Goal: Task Accomplishment & Management: Use online tool/utility

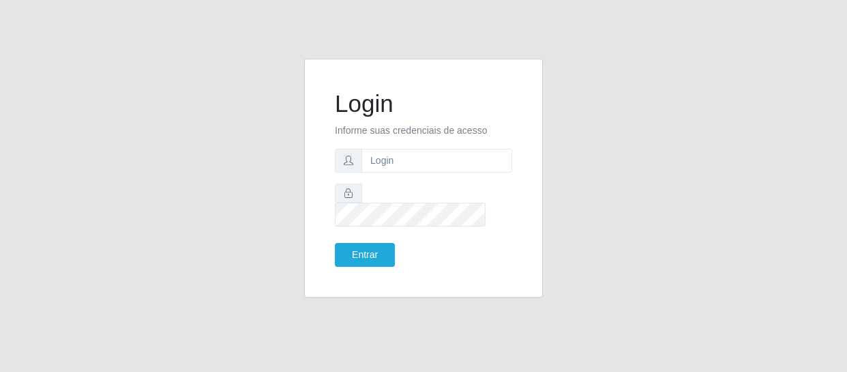
type input "[EMAIL_ADDRESS][DOMAIN_NAME]"
click at [368, 252] on button "Entrar" at bounding box center [365, 255] width 60 height 24
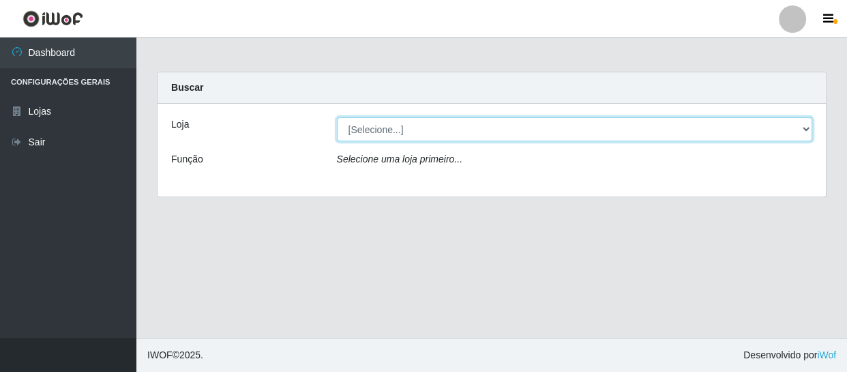
click at [376, 135] on select "[Selecione...] SuperFácil Atacado - São Gonçalo do Amarante" at bounding box center [575, 129] width 476 height 24
select select "408"
click at [337, 117] on select "[Selecione...] SuperFácil Atacado - São Gonçalo do Amarante" at bounding box center [575, 129] width 476 height 24
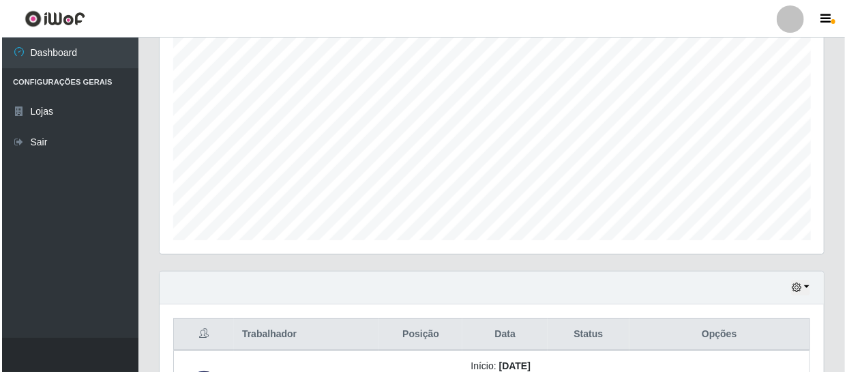
scroll to position [496, 0]
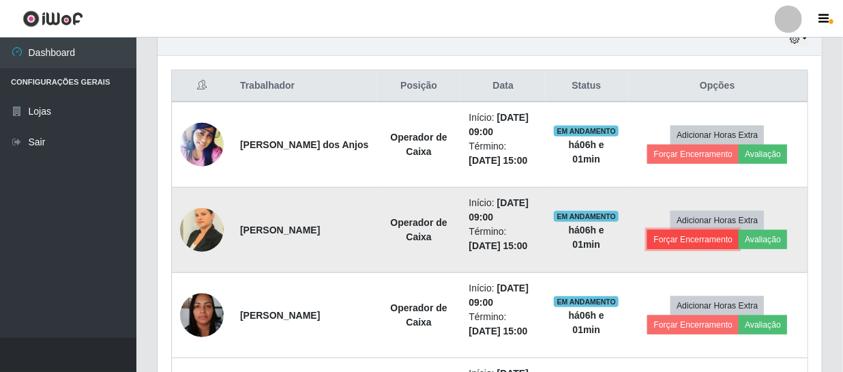
click at [695, 239] on button "Forçar Encerramento" at bounding box center [692, 239] width 91 height 19
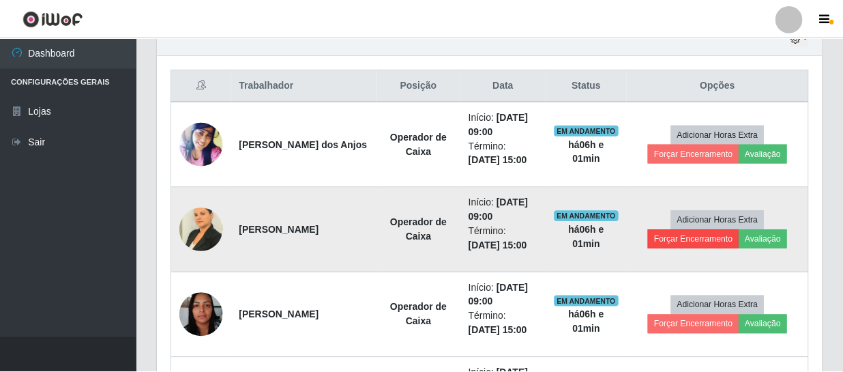
scroll to position [283, 658]
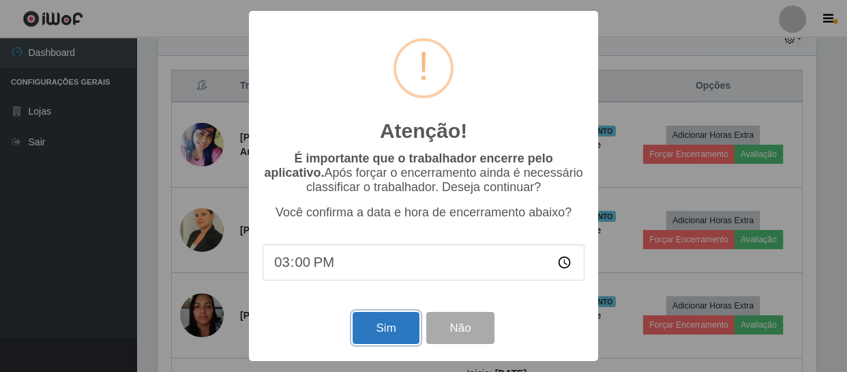
click at [404, 330] on button "Sim" at bounding box center [385, 328] width 66 height 32
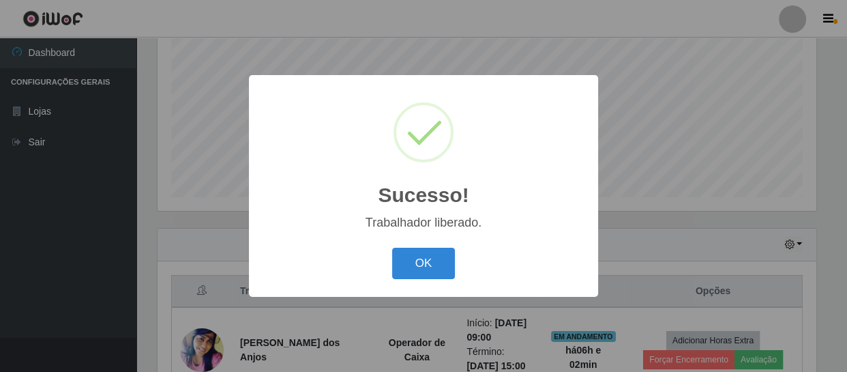
click at [420, 246] on div "OK Cancel" at bounding box center [423, 262] width 322 height 39
click at [419, 267] on button "OK" at bounding box center [423, 263] width 63 height 32
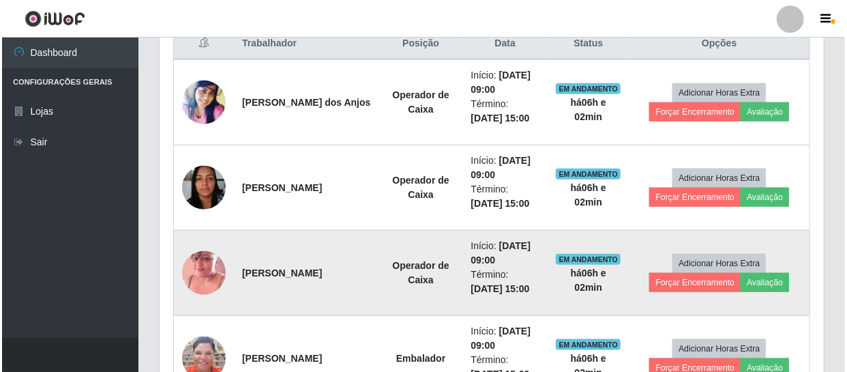
scroll to position [539, 0]
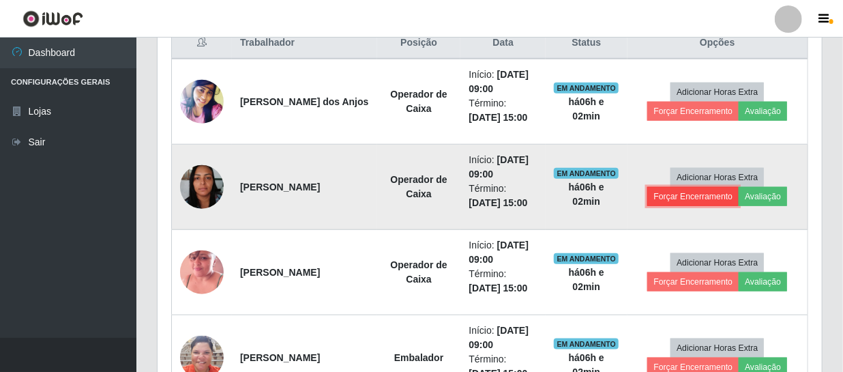
click at [679, 187] on button "Forçar Encerramento" at bounding box center [692, 196] width 91 height 19
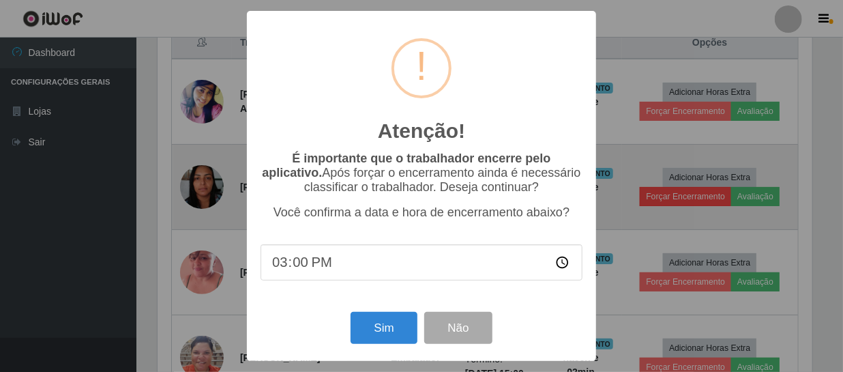
scroll to position [283, 658]
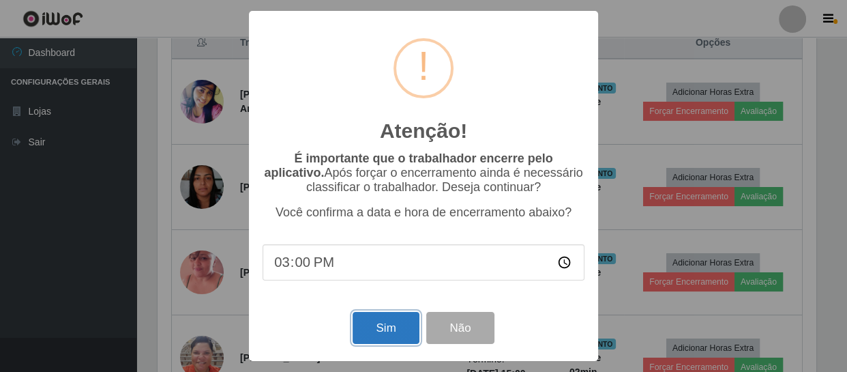
click at [398, 333] on button "Sim" at bounding box center [385, 328] width 66 height 32
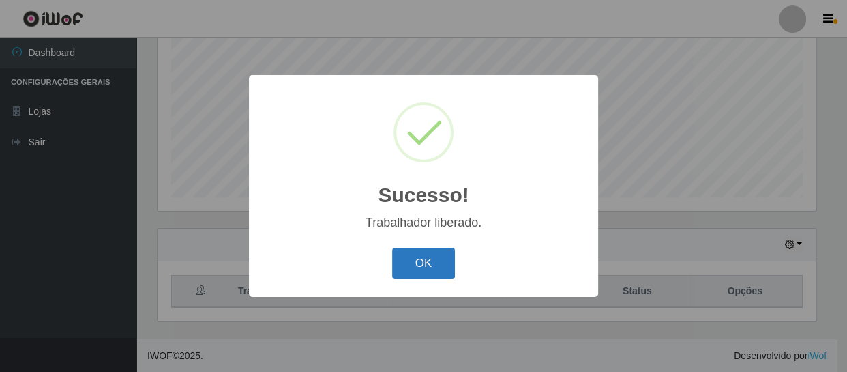
click at [423, 264] on button "OK" at bounding box center [423, 263] width 63 height 32
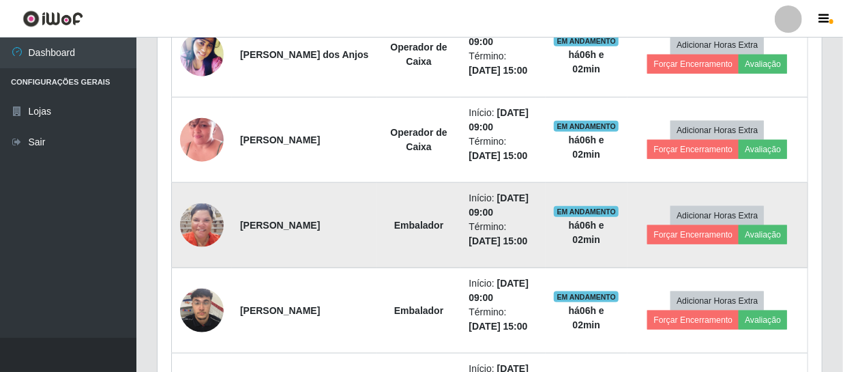
scroll to position [600, 0]
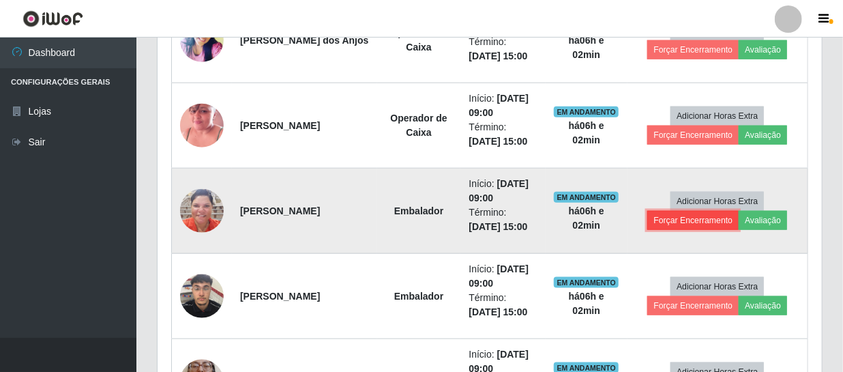
click at [676, 221] on button "Forçar Encerramento" at bounding box center [692, 220] width 91 height 19
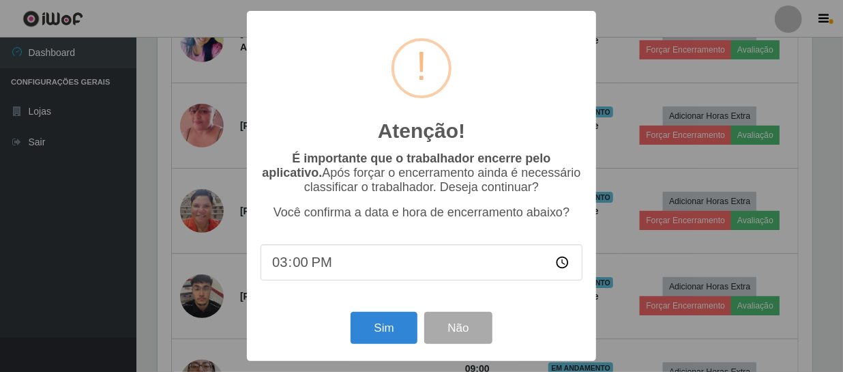
scroll to position [283, 658]
click at [406, 342] on button "Sim" at bounding box center [385, 328] width 66 height 32
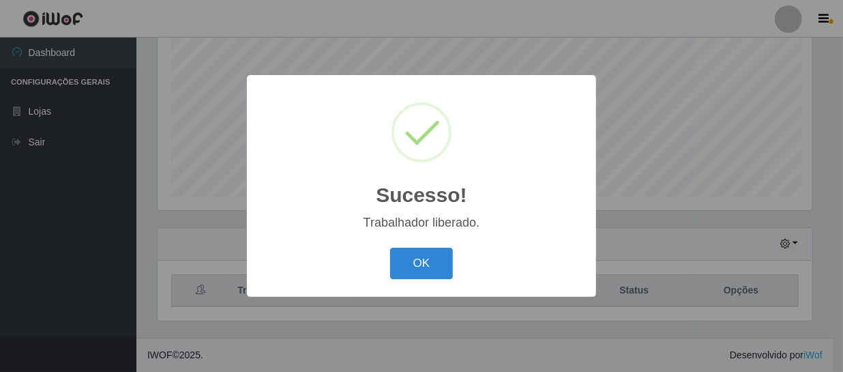
scroll to position [0, 0]
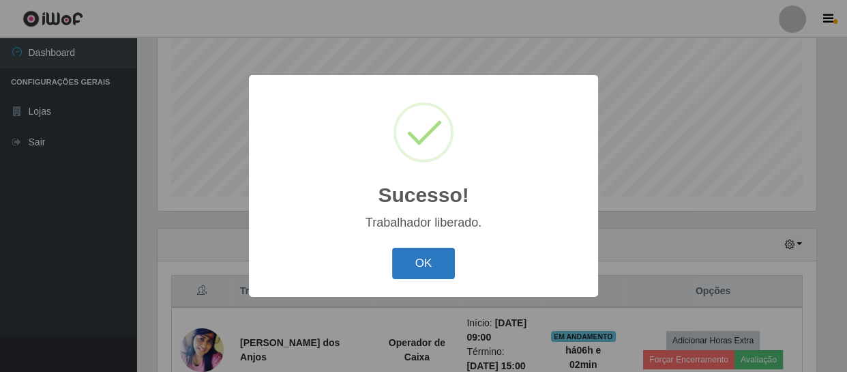
click at [425, 271] on button "OK" at bounding box center [423, 263] width 63 height 32
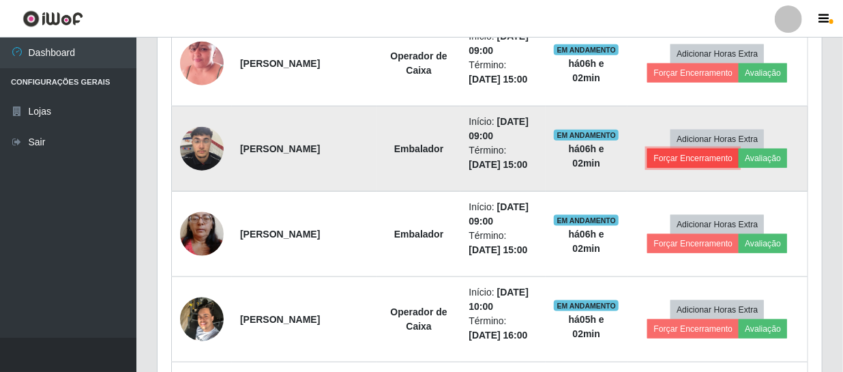
click at [687, 157] on button "Forçar Encerramento" at bounding box center [692, 158] width 91 height 19
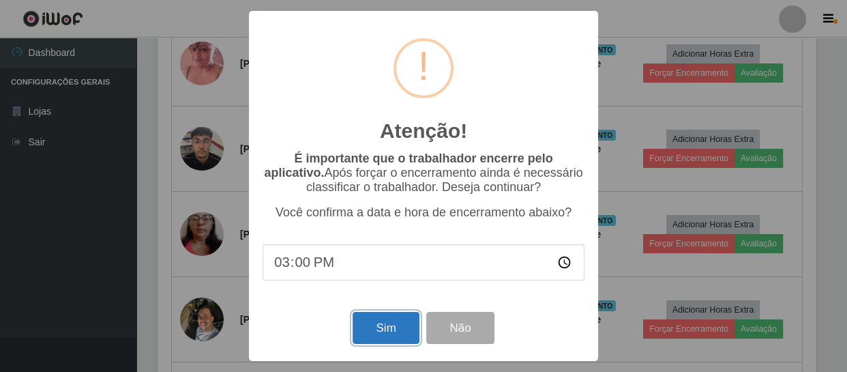
click at [374, 331] on button "Sim" at bounding box center [385, 328] width 66 height 32
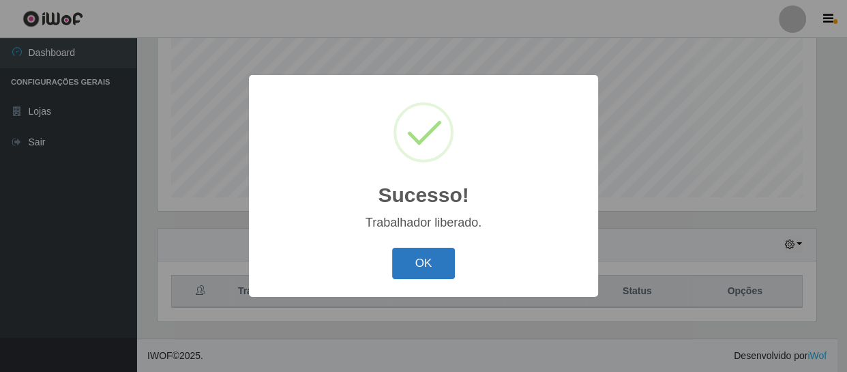
click at [408, 262] on button "OK" at bounding box center [423, 263] width 63 height 32
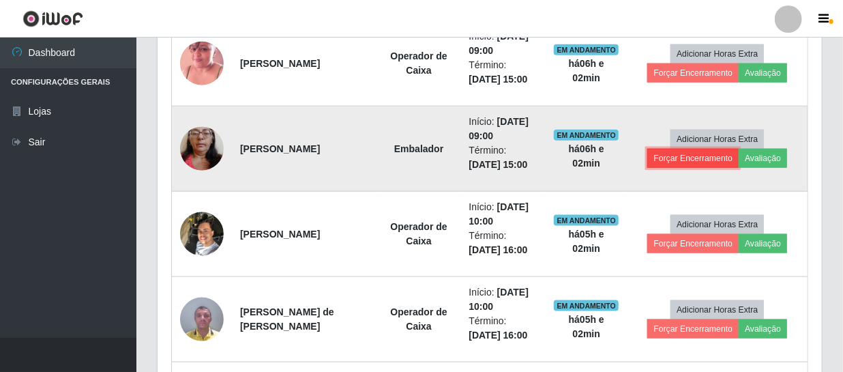
click at [706, 160] on button "Forçar Encerramento" at bounding box center [692, 158] width 91 height 19
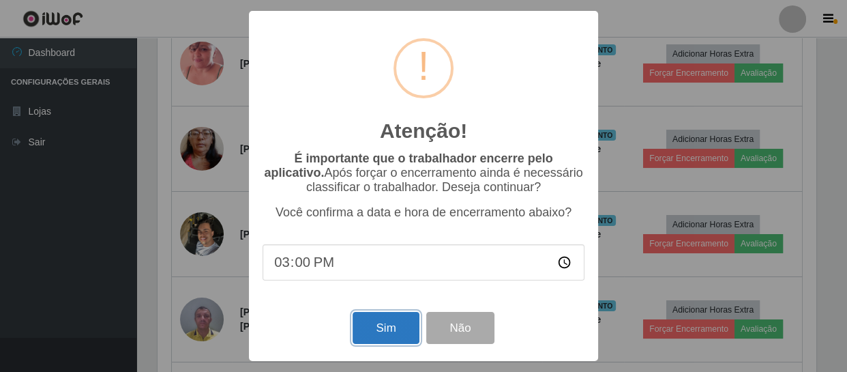
click at [376, 327] on button "Sim" at bounding box center [385, 328] width 66 height 32
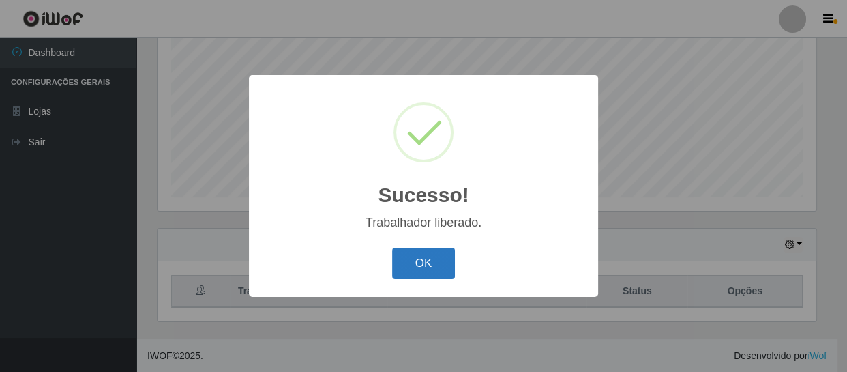
click at [414, 267] on button "OK" at bounding box center [423, 263] width 63 height 32
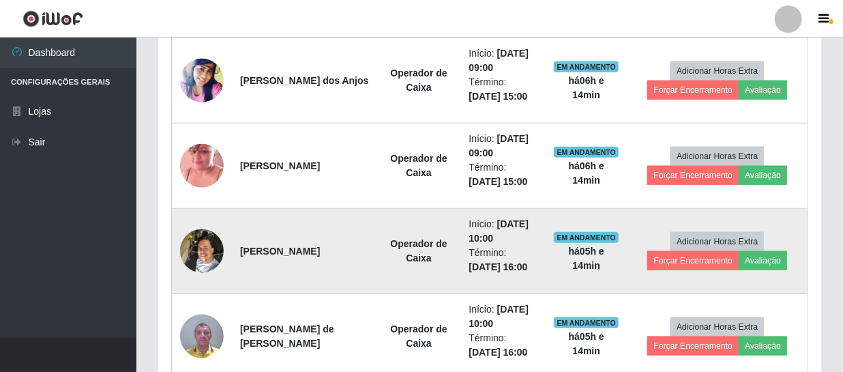
scroll to position [539, 0]
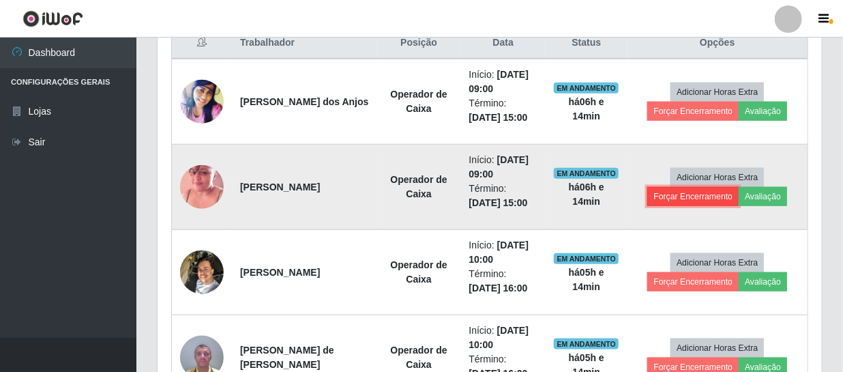
click at [682, 196] on button "Forçar Encerramento" at bounding box center [692, 196] width 91 height 19
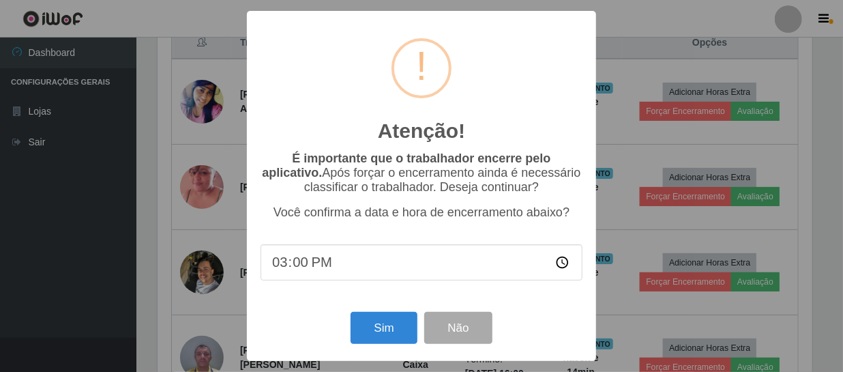
scroll to position [283, 658]
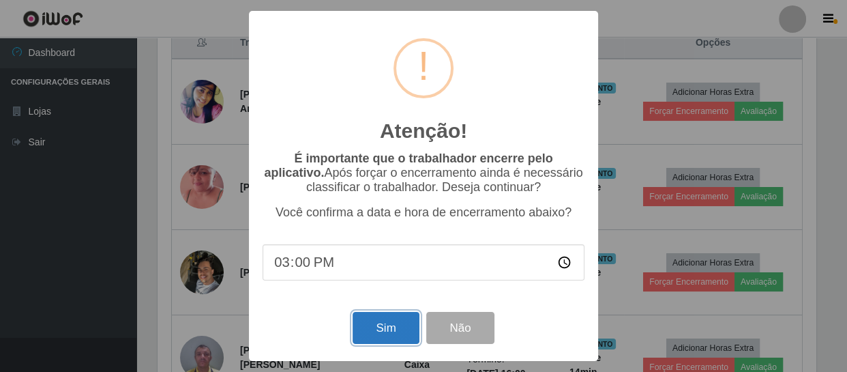
click at [400, 328] on button "Sim" at bounding box center [385, 328] width 66 height 32
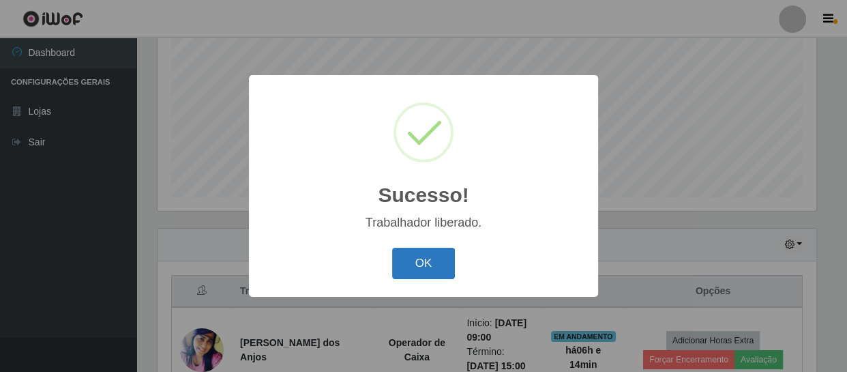
click at [430, 264] on button "OK" at bounding box center [423, 263] width 63 height 32
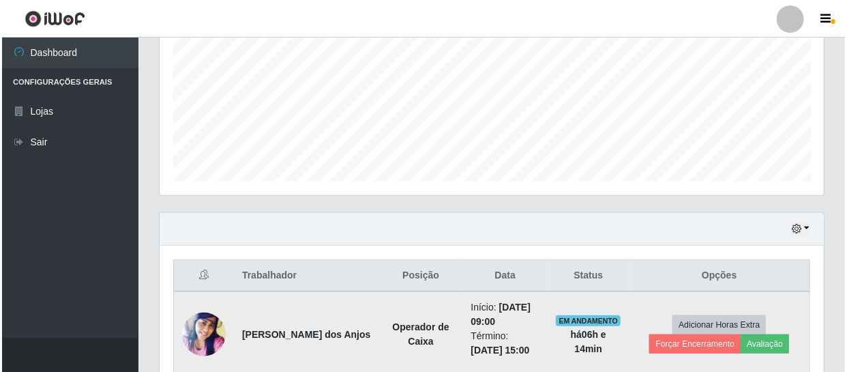
scroll to position [415, 0]
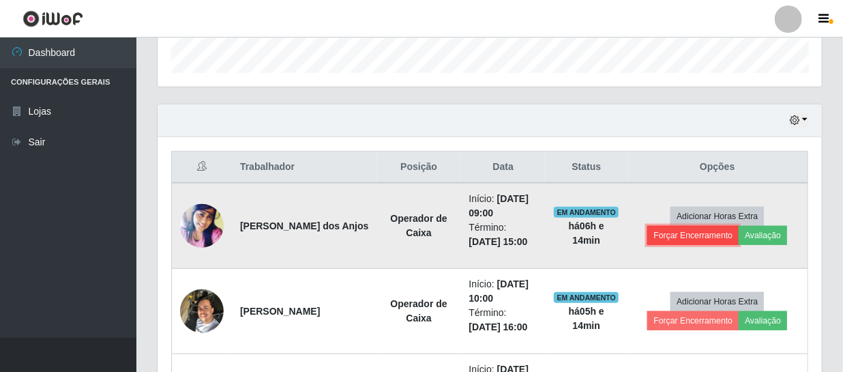
click at [672, 235] on button "Forçar Encerramento" at bounding box center [692, 235] width 91 height 19
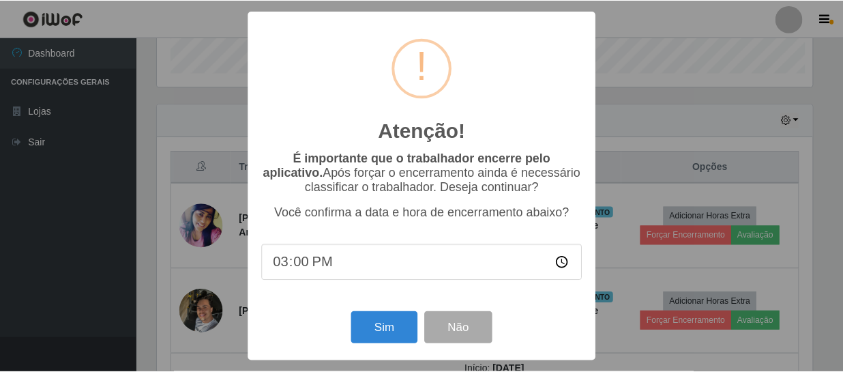
scroll to position [283, 658]
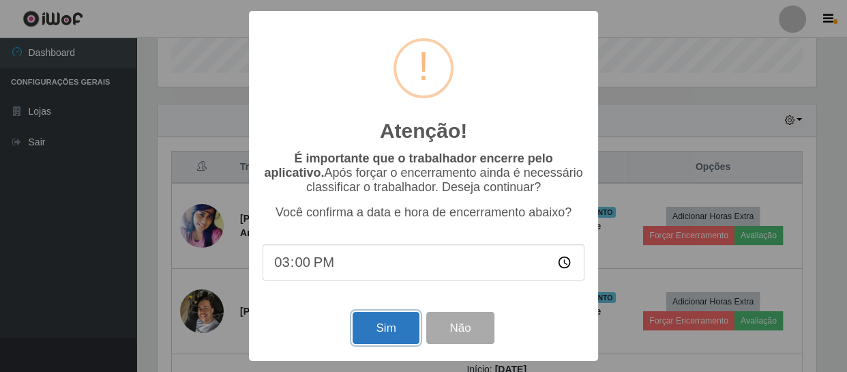
click at [380, 330] on button "Sim" at bounding box center [385, 328] width 66 height 32
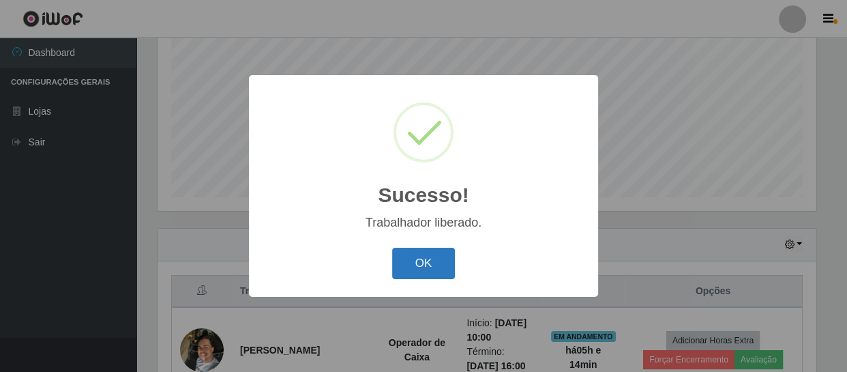
click at [415, 267] on button "OK" at bounding box center [423, 263] width 63 height 32
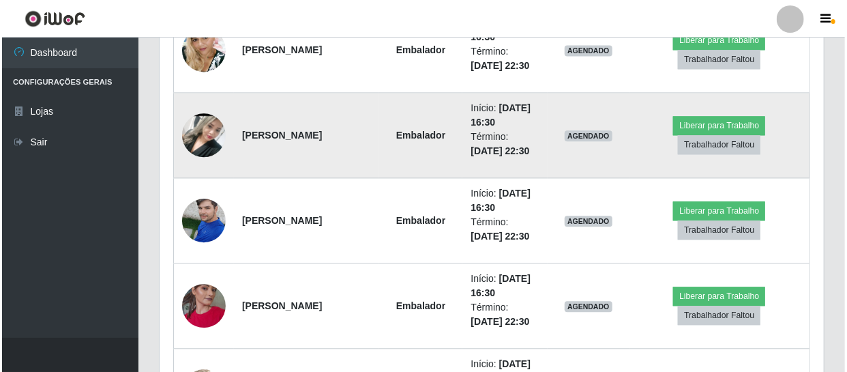
scroll to position [1406, 0]
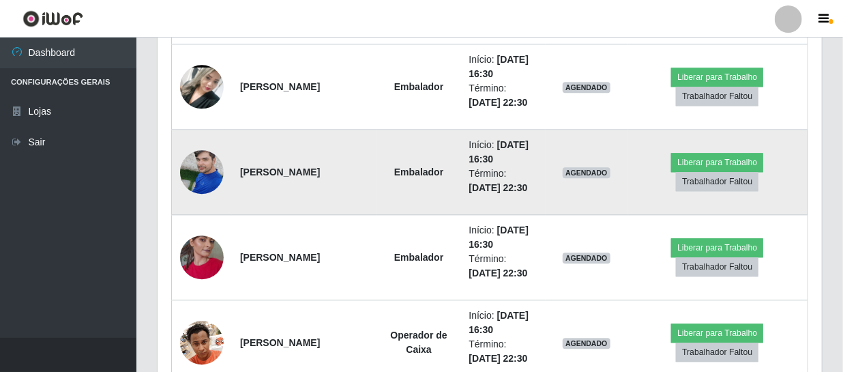
click at [202, 170] on img at bounding box center [202, 171] width 44 height 58
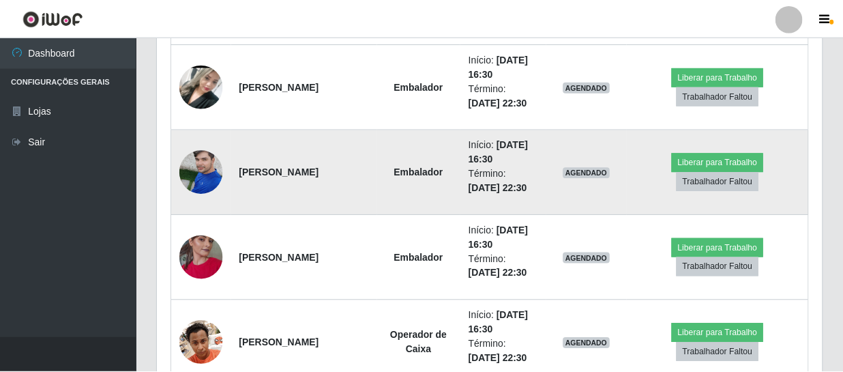
scroll to position [283, 658]
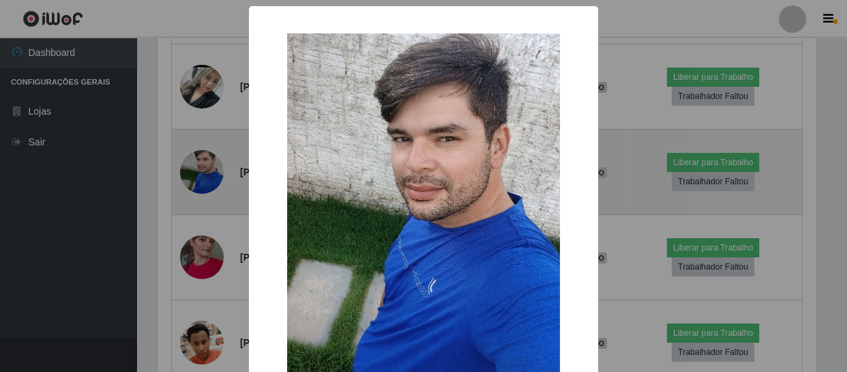
click at [202, 170] on div "× OK Cancel" at bounding box center [423, 186] width 847 height 372
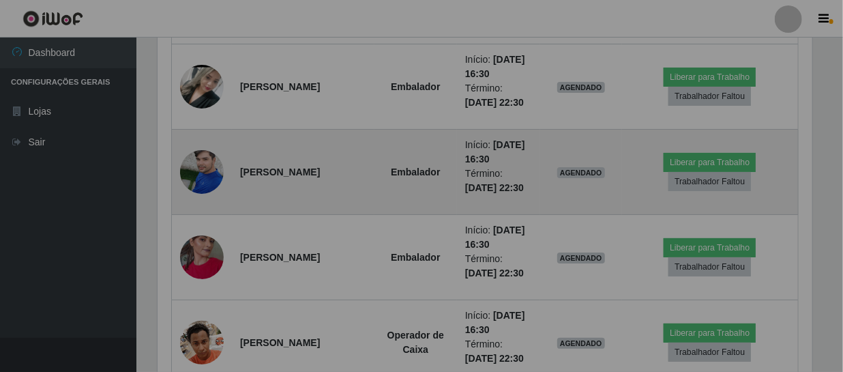
scroll to position [681478, 681096]
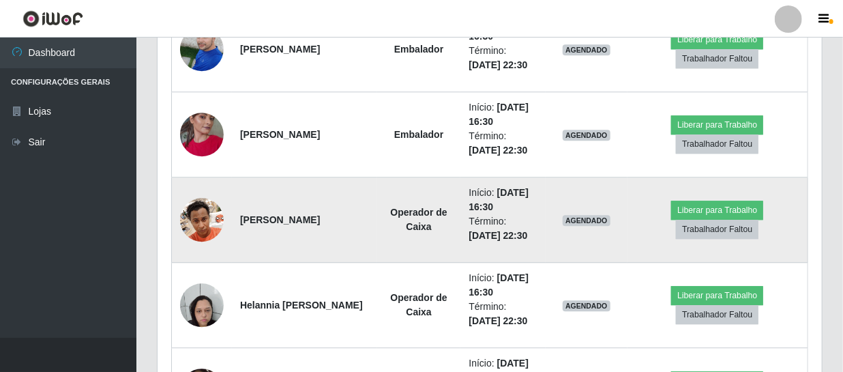
click at [198, 213] on img at bounding box center [202, 219] width 44 height 58
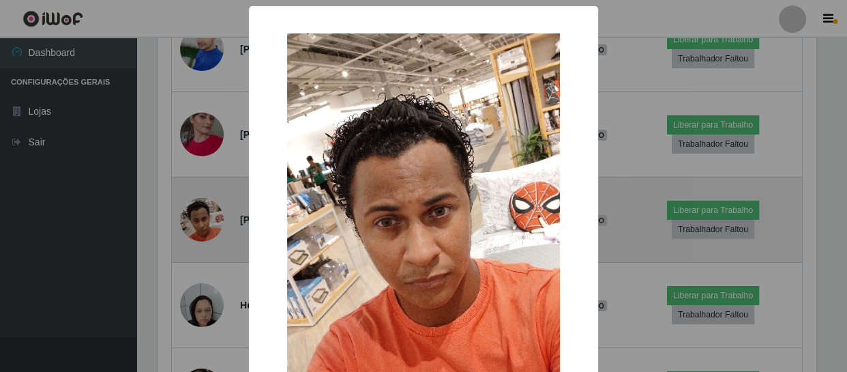
click at [198, 213] on div "× OK Cancel" at bounding box center [423, 186] width 847 height 372
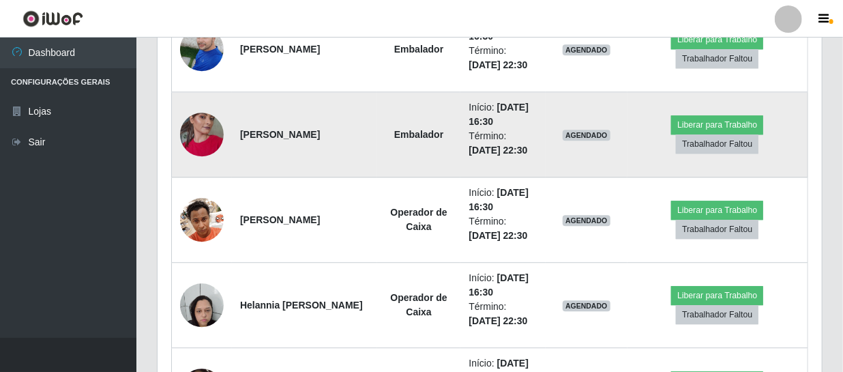
click at [204, 132] on img at bounding box center [202, 134] width 44 height 78
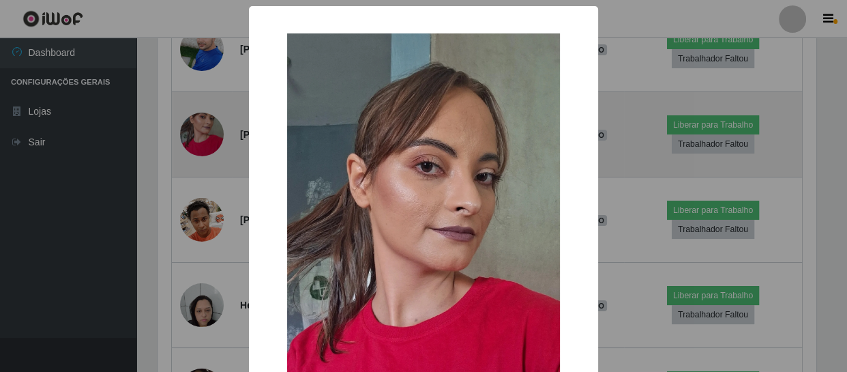
click at [204, 132] on div "× OK Cancel" at bounding box center [423, 186] width 847 height 372
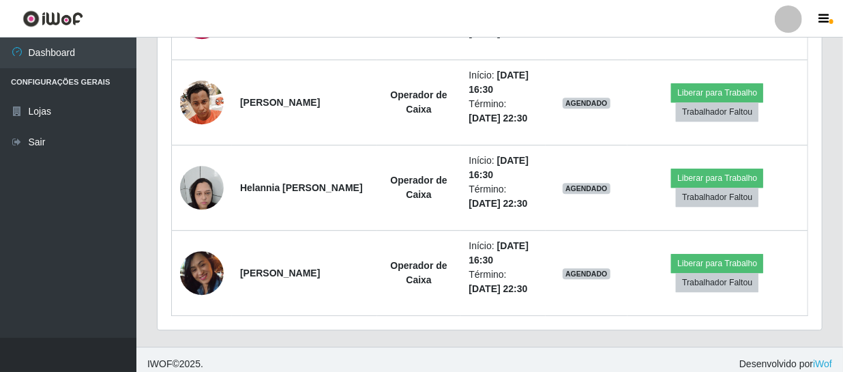
scroll to position [1653, 0]
